Goal: Task Accomplishment & Management: Manage account settings

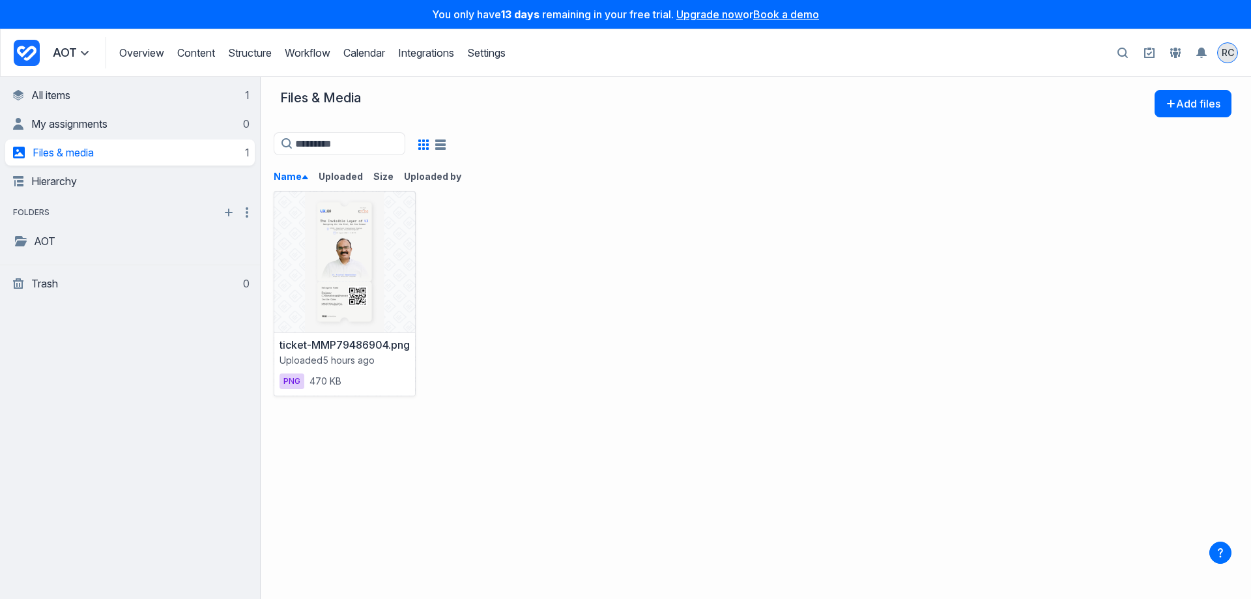
click at [1220, 57] on div "RC" at bounding box center [1228, 53] width 20 height 20
click at [66, 277] on link "Trash 0" at bounding box center [131, 283] width 236 height 26
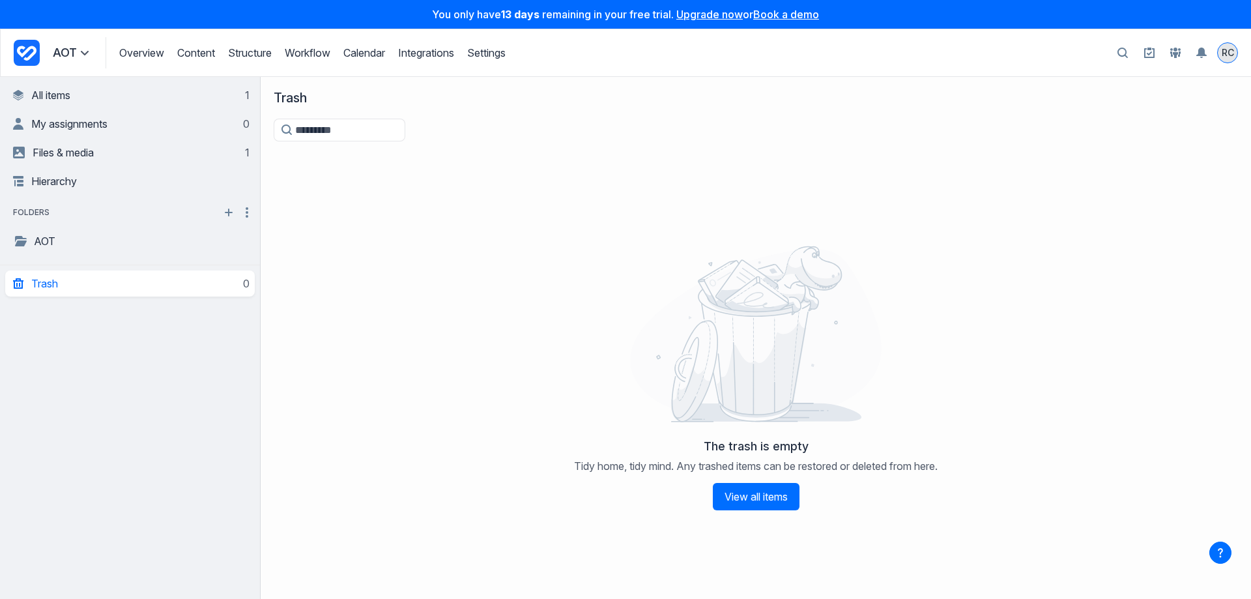
click at [1233, 51] on span "RC" at bounding box center [1228, 52] width 12 height 13
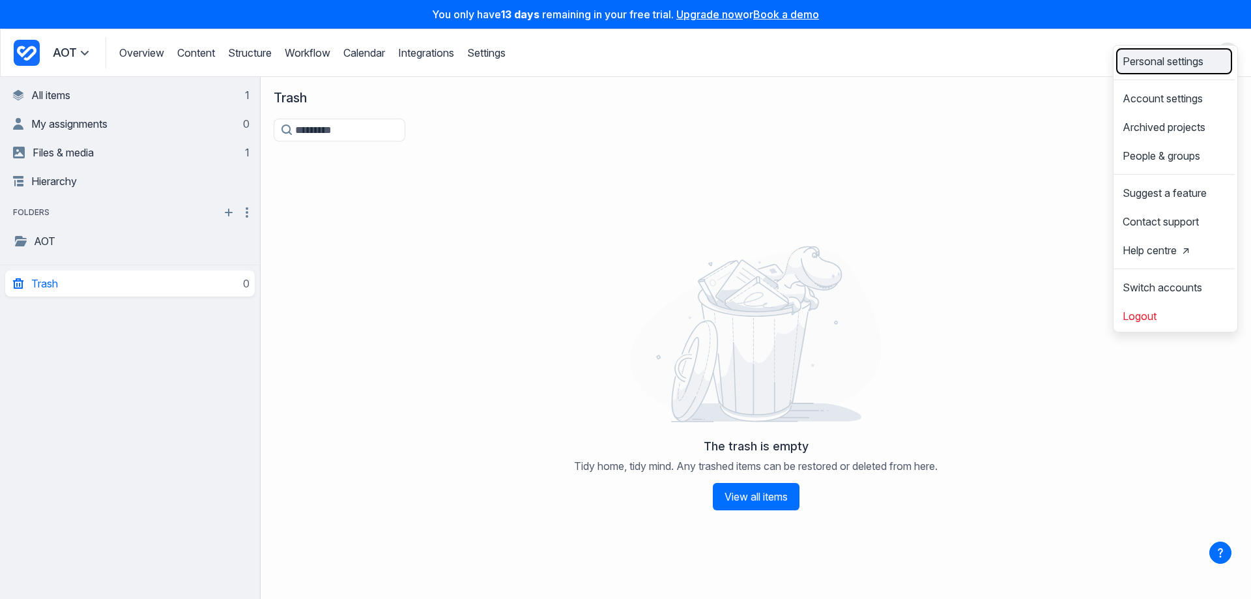
click at [1147, 66] on span "Personal settings" at bounding box center [1162, 61] width 81 height 10
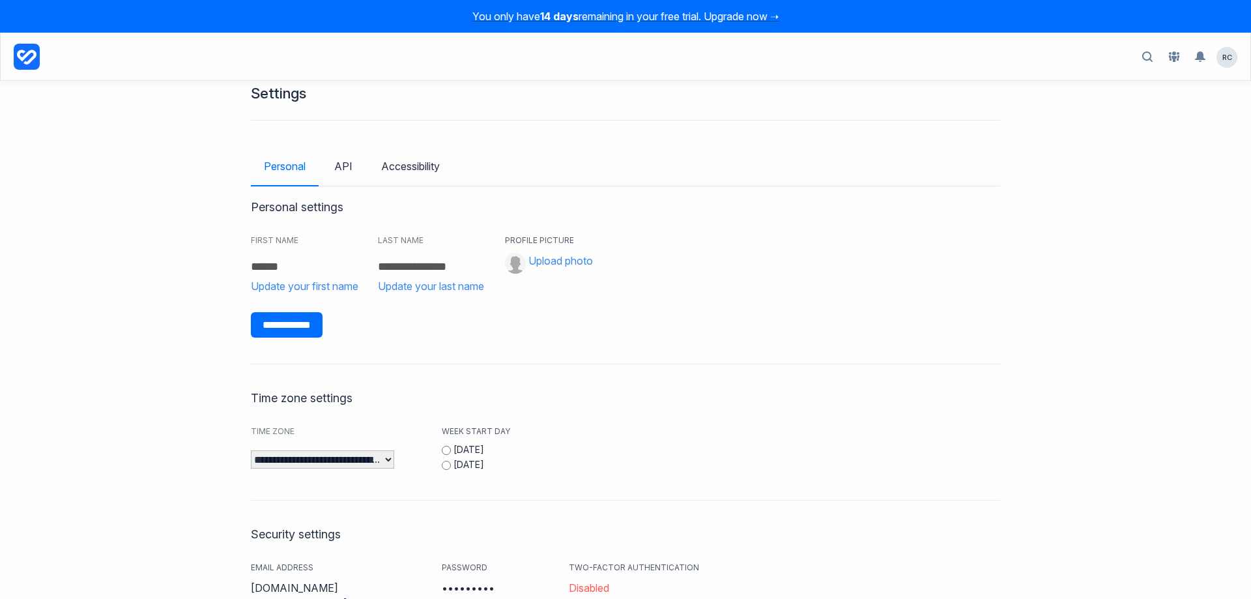
scroll to position [9, 0]
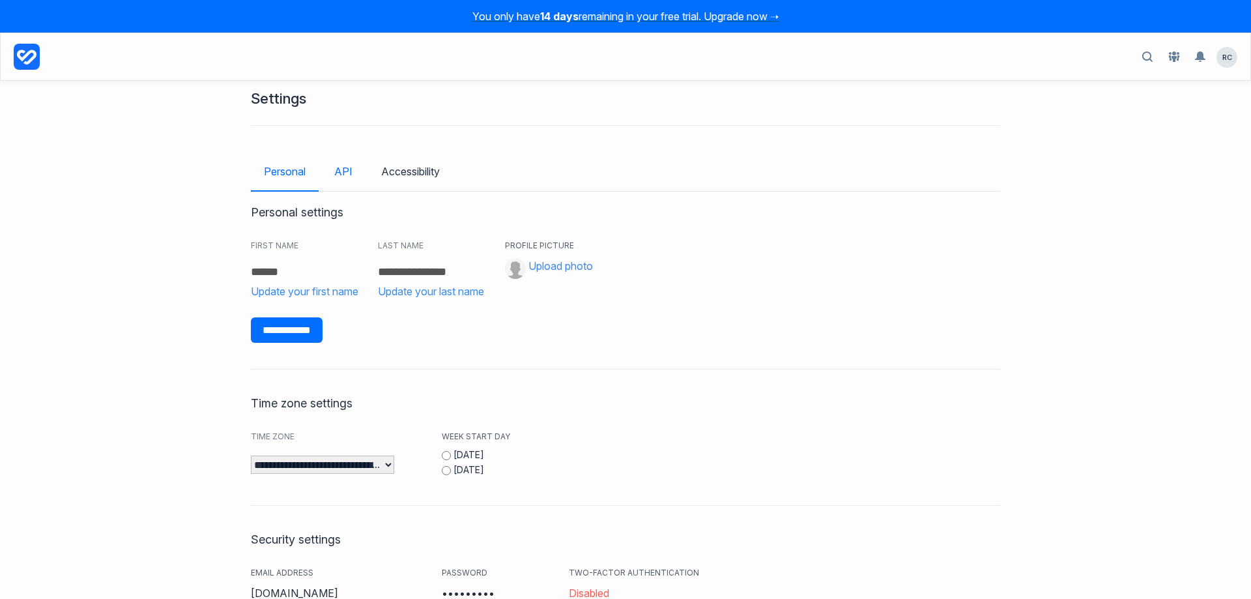
click at [346, 169] on link "API" at bounding box center [343, 171] width 44 height 38
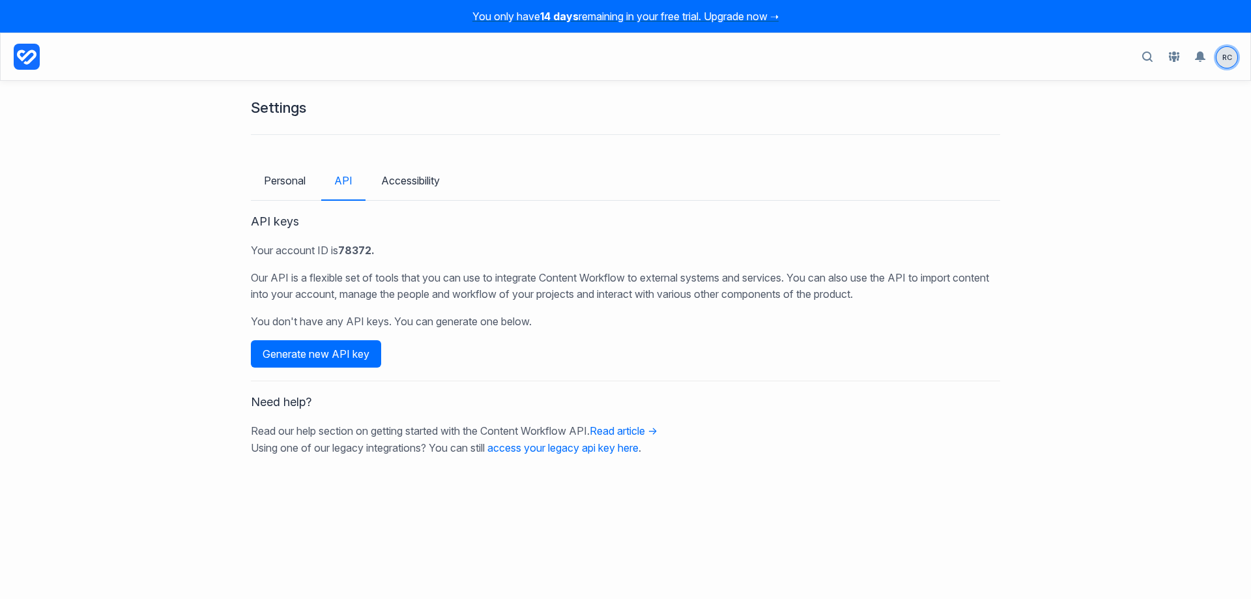
click at [1232, 59] on span "RC" at bounding box center [1226, 57] width 21 height 21
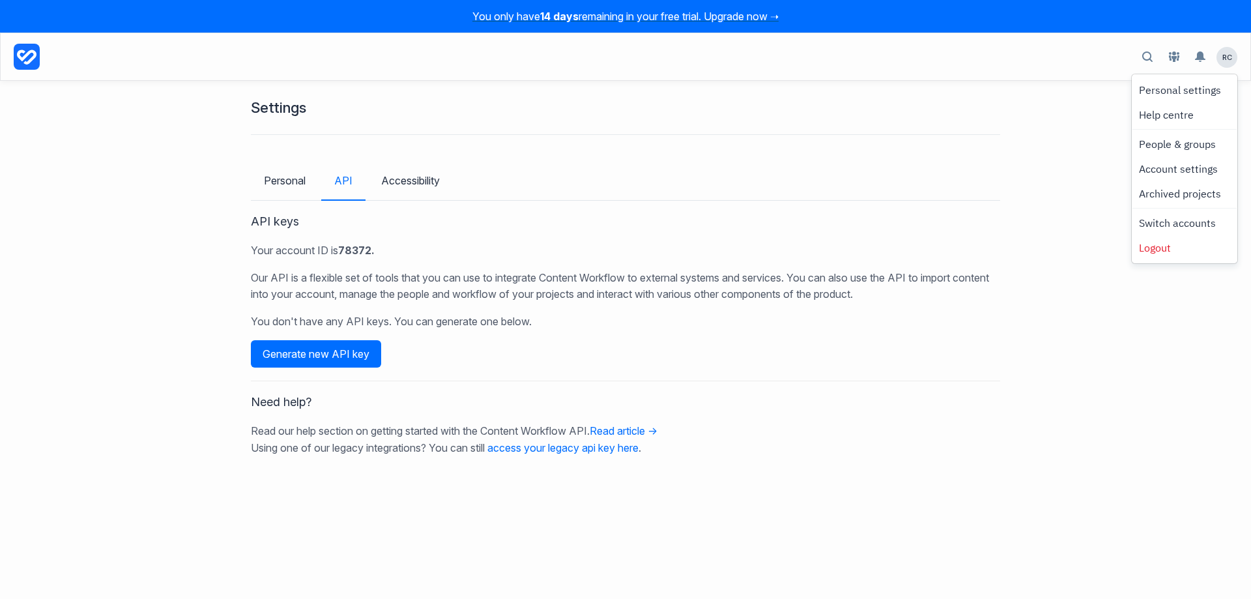
click at [32, 54] on icon at bounding box center [27, 57] width 26 height 26
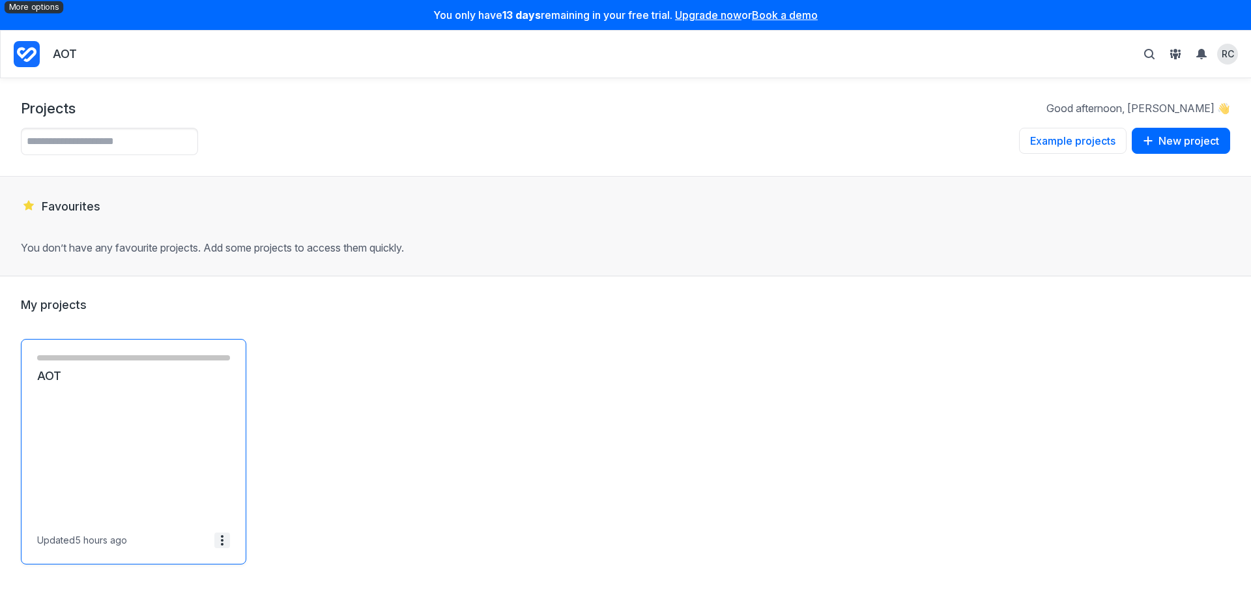
click at [223, 536] on icon at bounding box center [222, 536] width 3 height 3
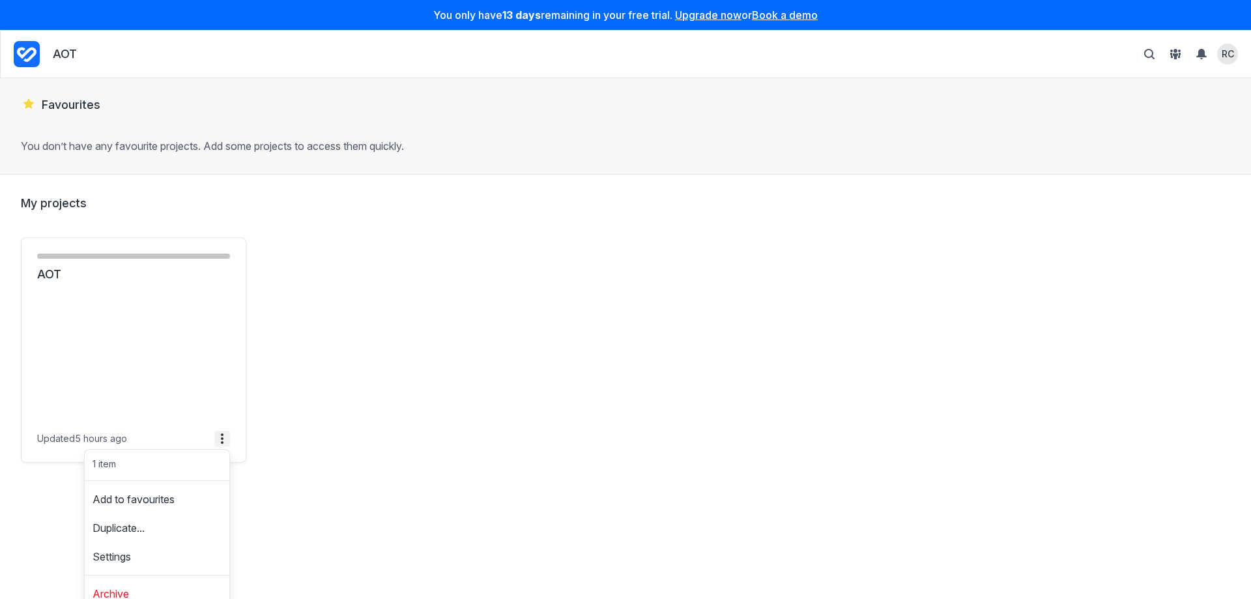
scroll to position [112, 0]
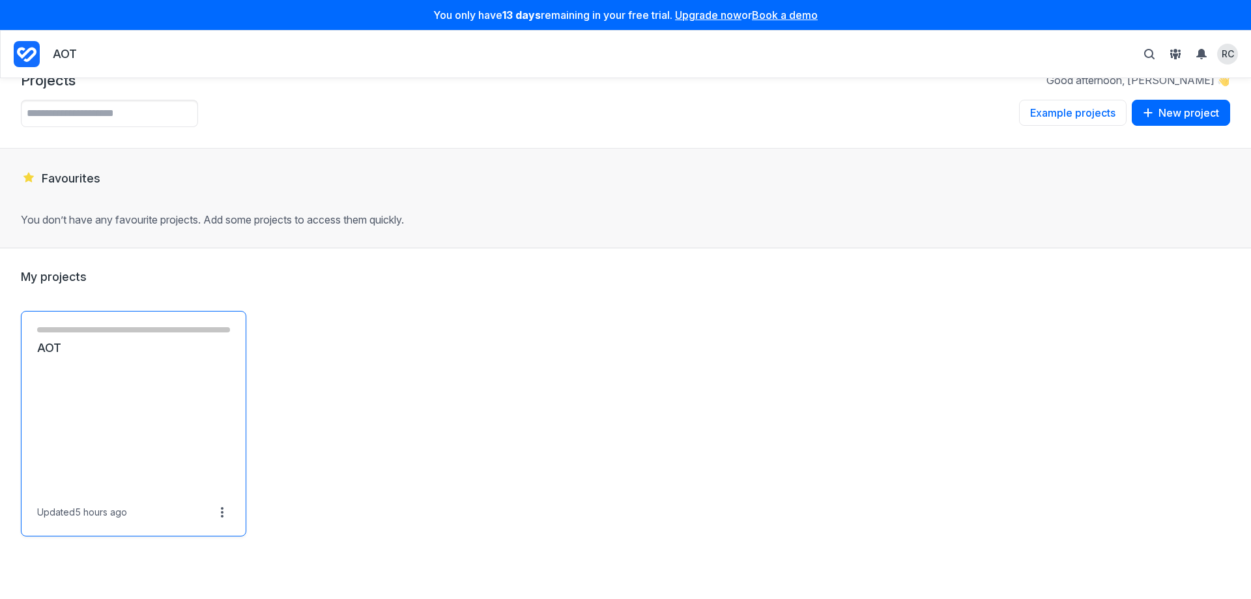
click at [141, 344] on link "AOT" at bounding box center [133, 348] width 193 height 16
click at [127, 356] on link "AOT" at bounding box center [133, 349] width 193 height 16
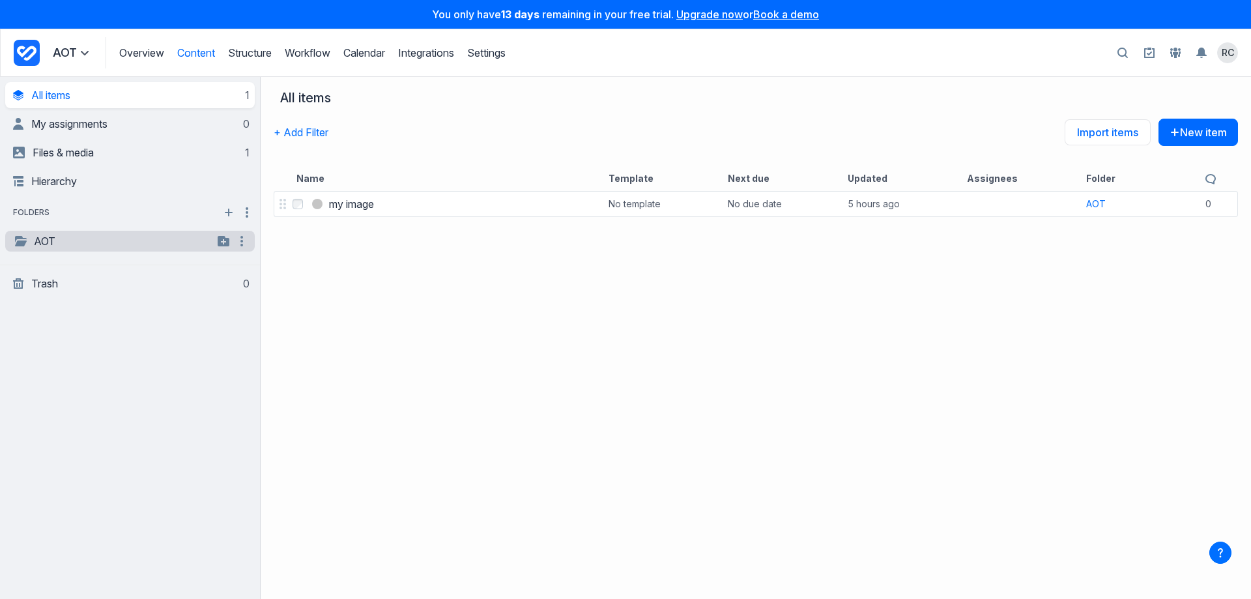
click at [65, 239] on link "AOT" at bounding box center [113, 241] width 200 height 16
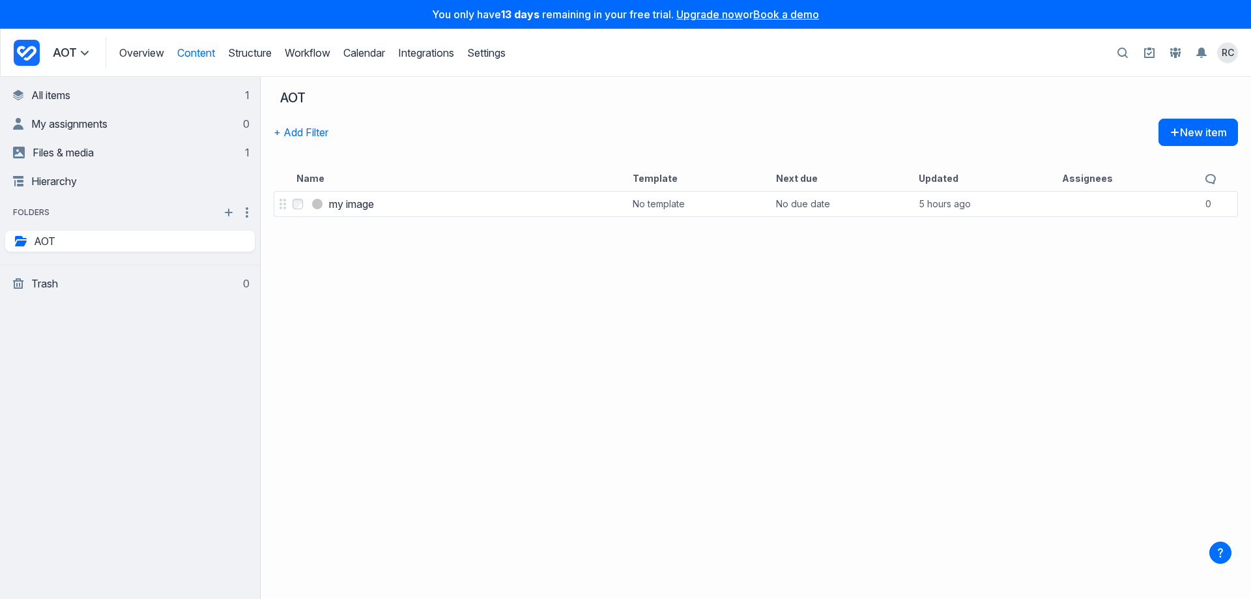
click at [83, 53] on icon at bounding box center [85, 53] width 8 height 5
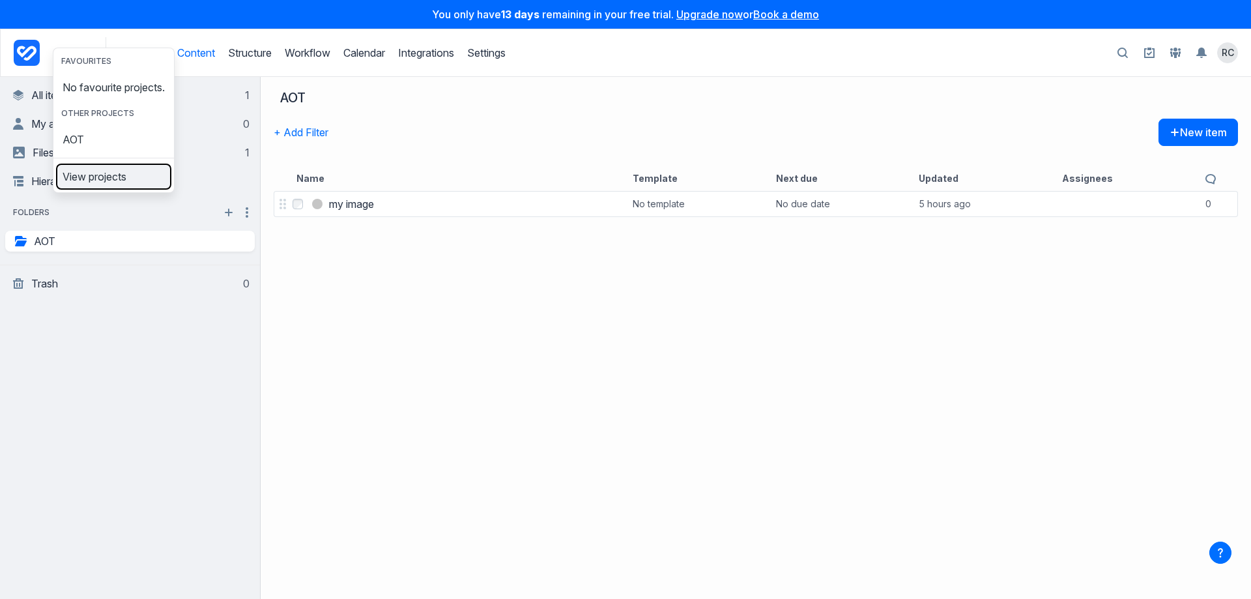
click at [107, 182] on span "View projects" at bounding box center [95, 176] width 64 height 10
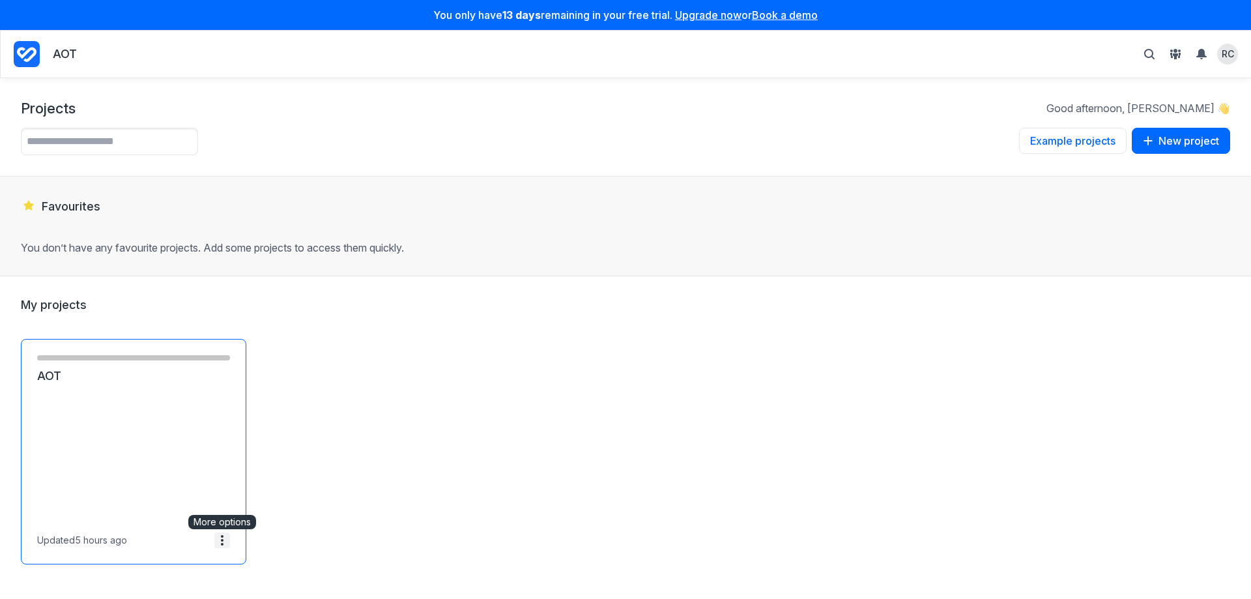
click at [221, 537] on icon at bounding box center [222, 540] width 10 height 10
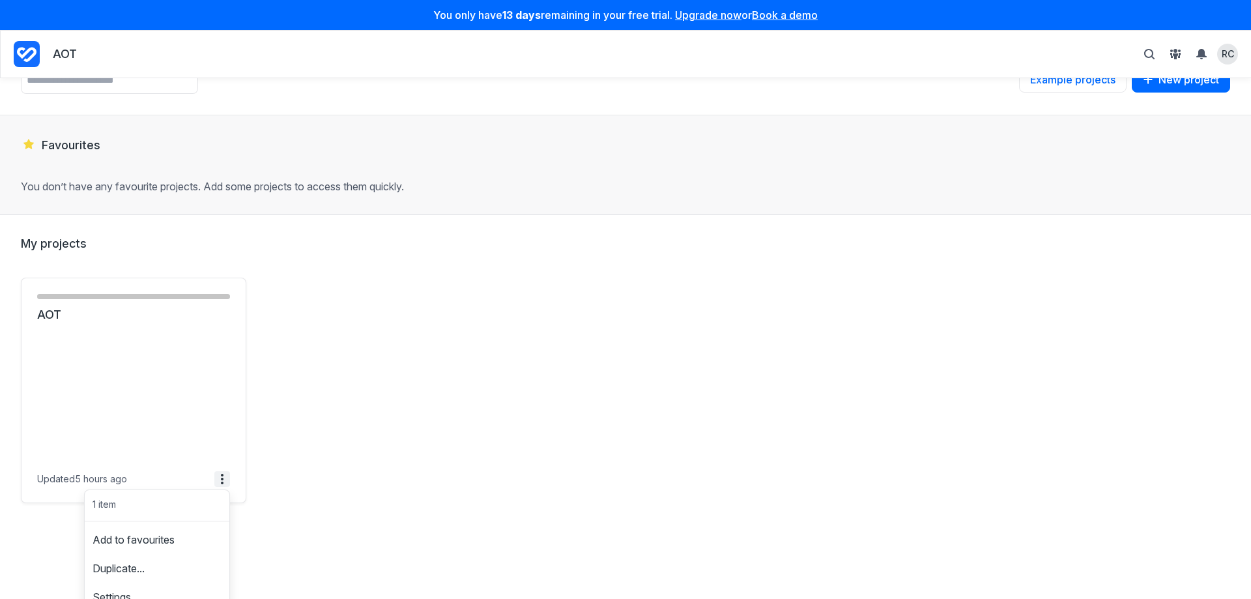
scroll to position [112, 0]
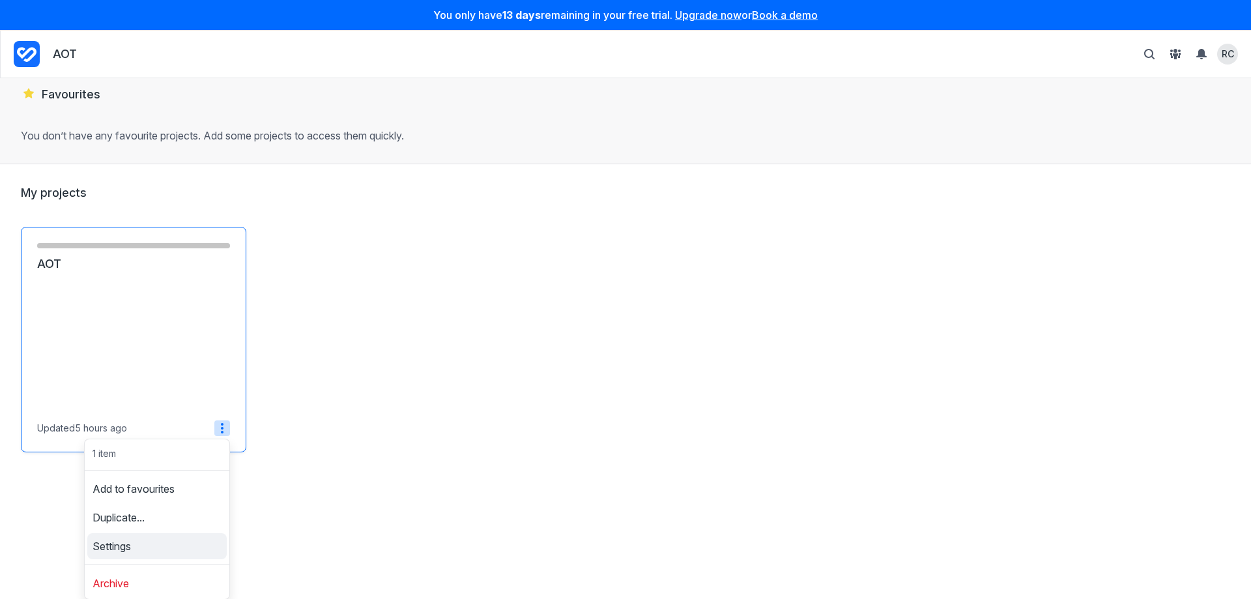
click at [114, 549] on span "Settings" at bounding box center [112, 546] width 38 height 10
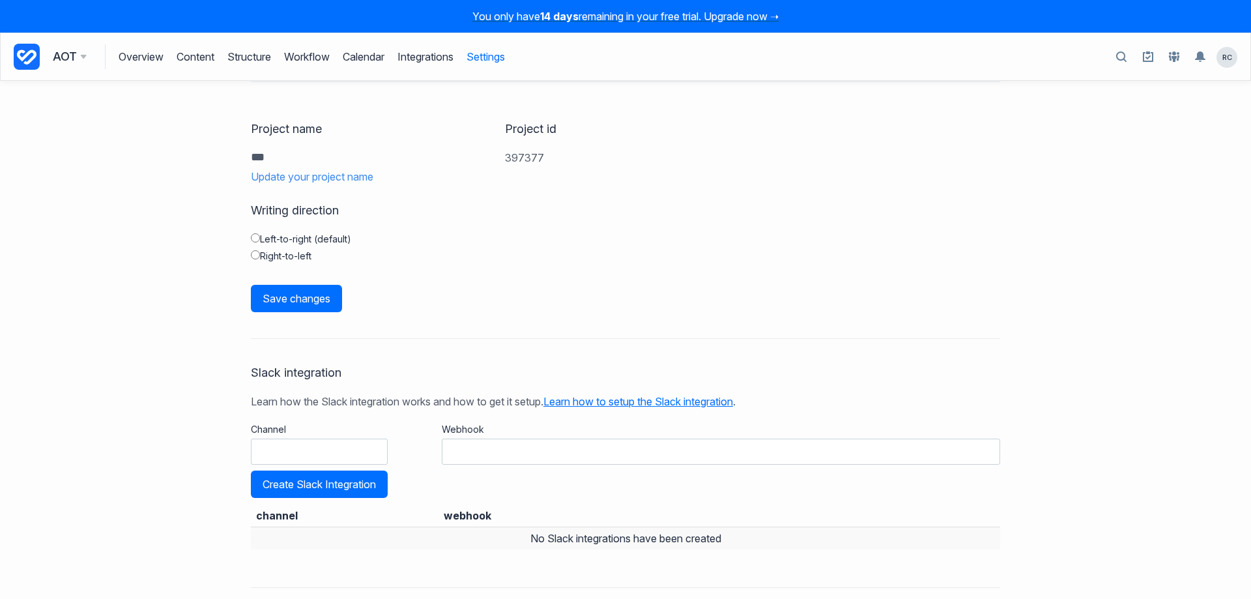
scroll to position [187, 0]
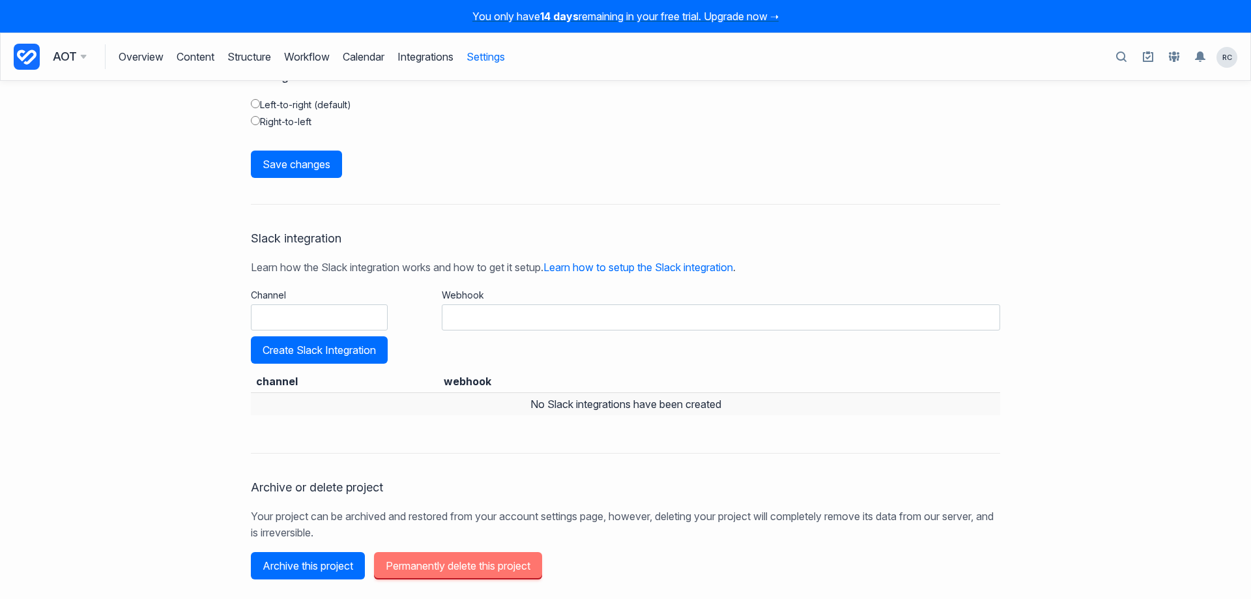
click at [501, 568] on button "Permanently delete this project" at bounding box center [458, 565] width 168 height 27
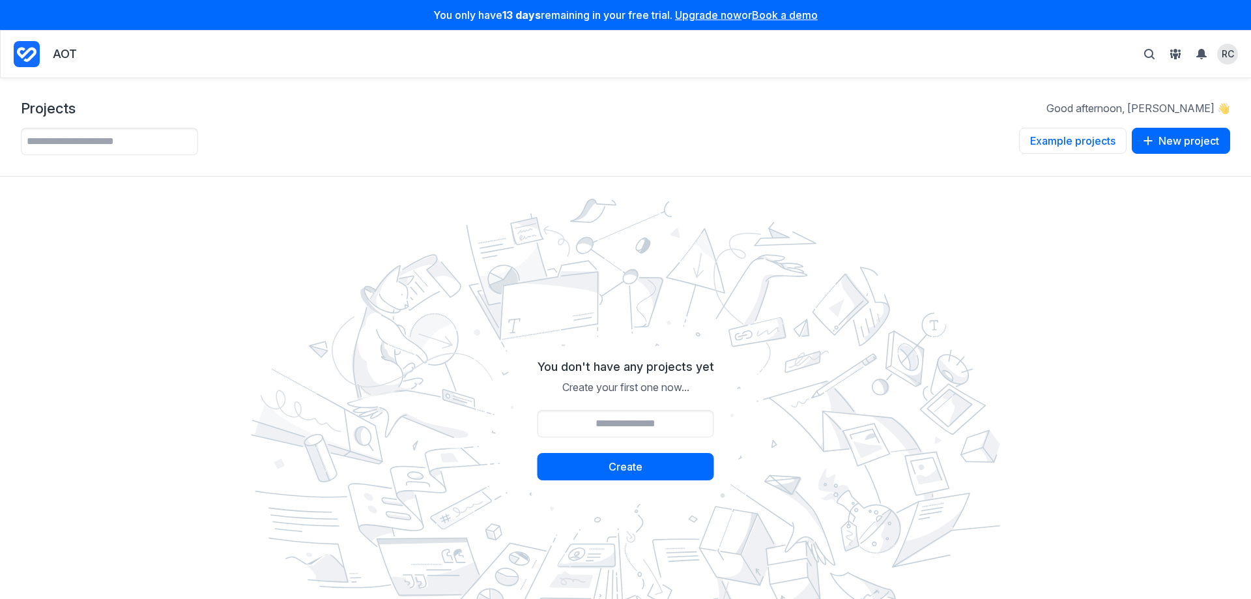
click at [1200, 107] on p "Good afternoon, Rajeev 👋" at bounding box center [1138, 108] width 184 height 14
click at [1227, 53] on span "RC" at bounding box center [1228, 54] width 12 height 12
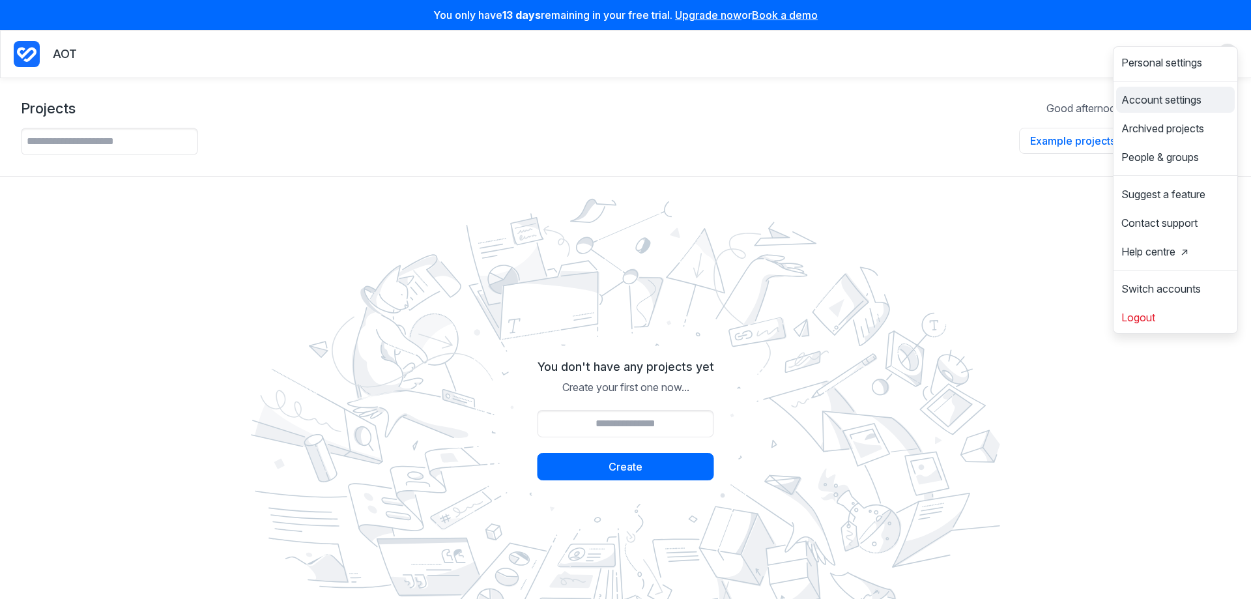
click at [1169, 110] on link "Account settings" at bounding box center [1175, 99] width 119 height 21
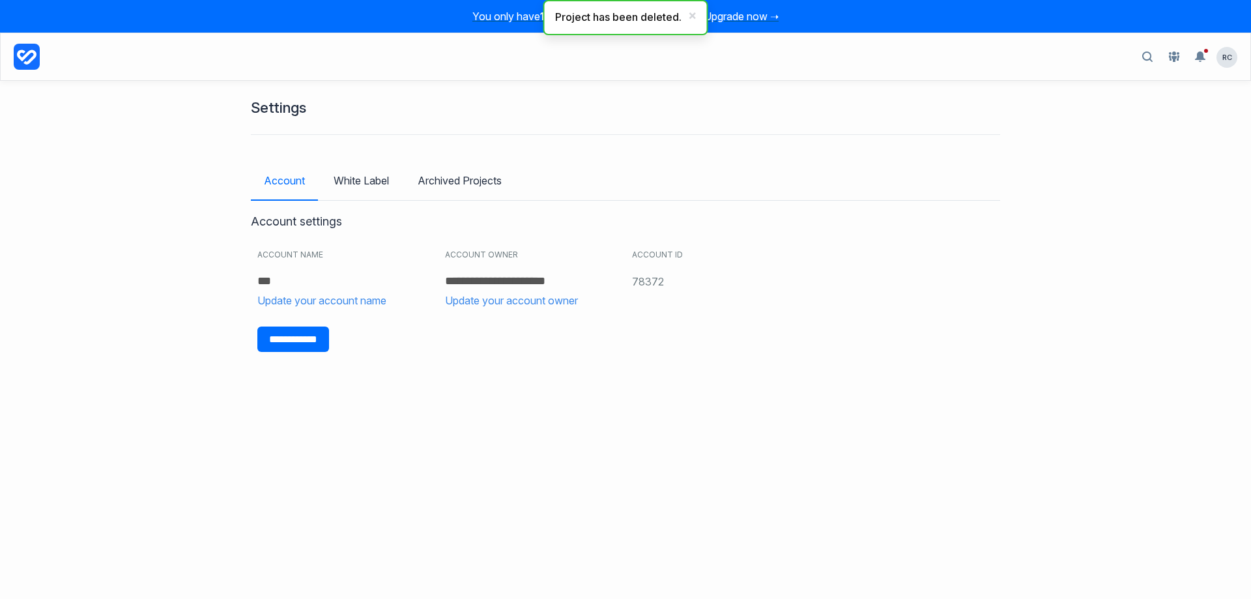
click at [859, 21] on span "You only have 14 days remaining in your free trial. Upgrade now ➝" at bounding box center [625, 16] width 1251 height 33
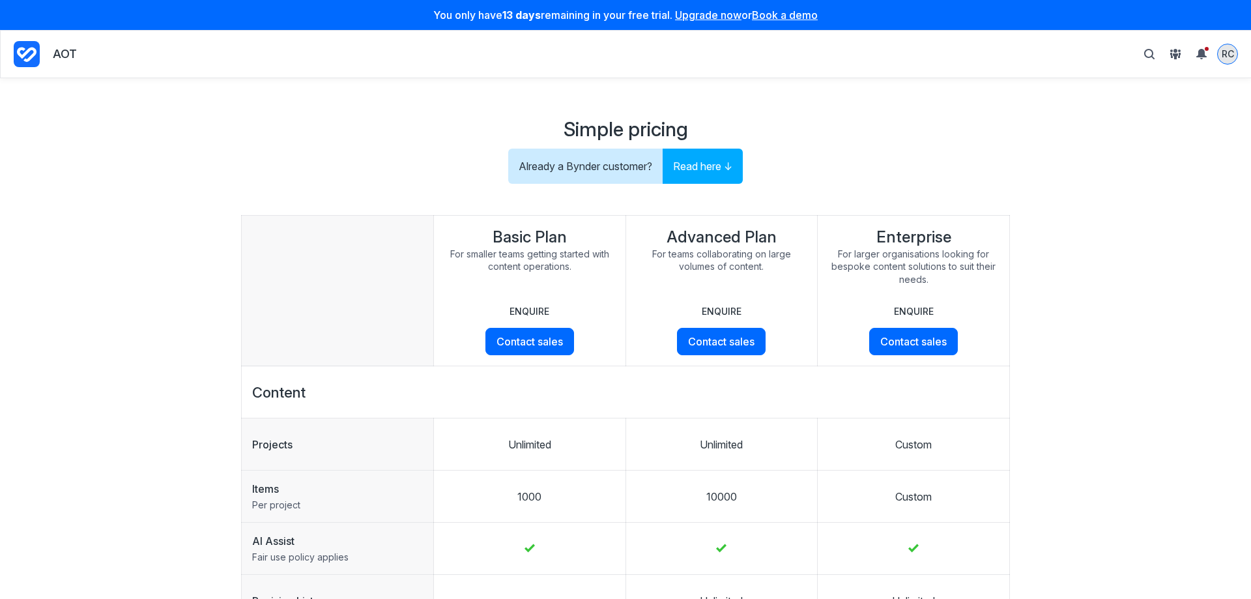
click at [1227, 53] on span "RC" at bounding box center [1228, 54] width 12 height 12
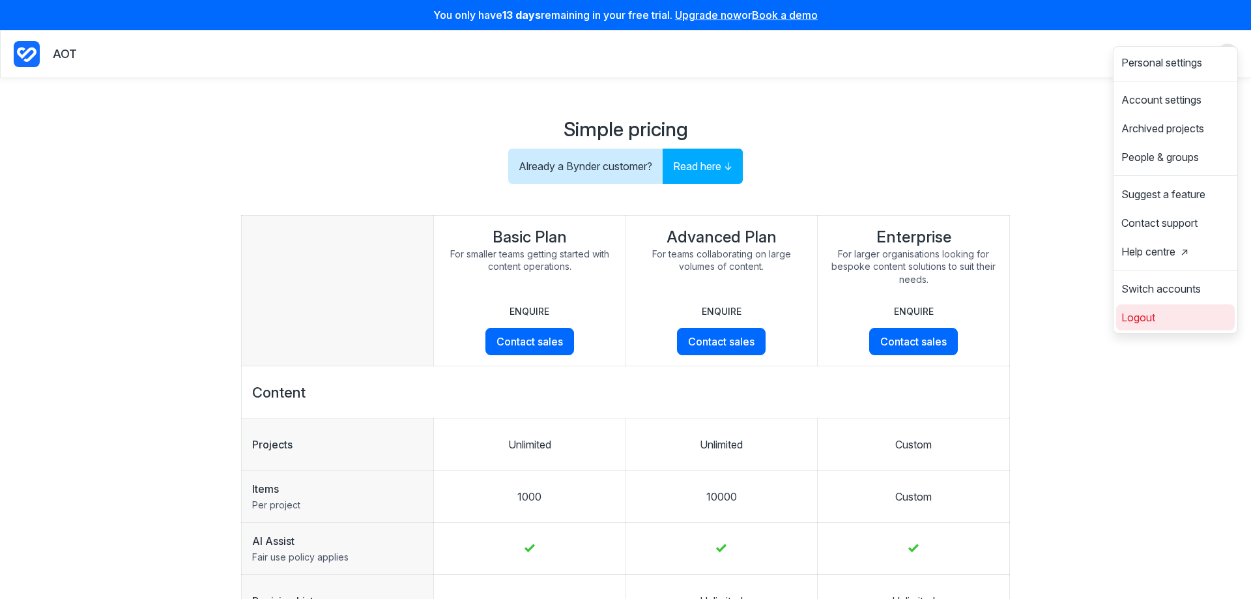
click at [1146, 322] on span "Logout" at bounding box center [1138, 317] width 34 height 10
